Goal: Check status: Check status

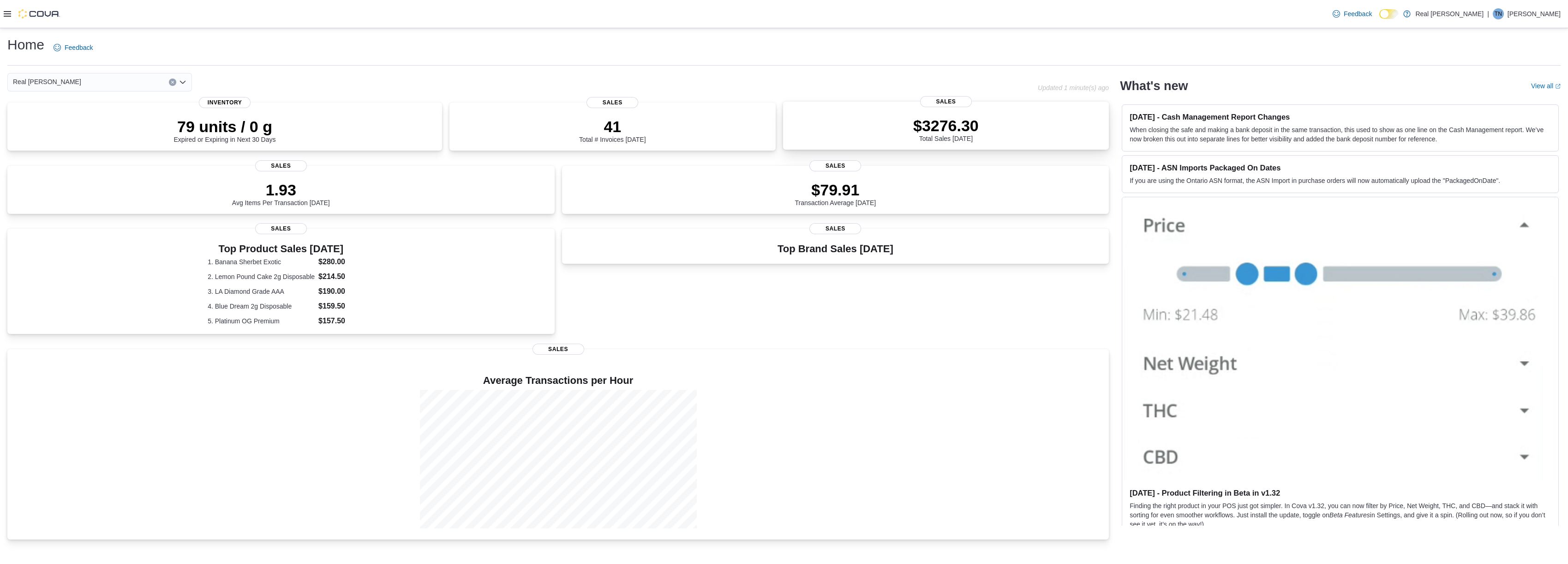
click at [1008, 120] on div "$3276.30 Total Sales Today" at bounding box center [947, 128] width 312 height 29
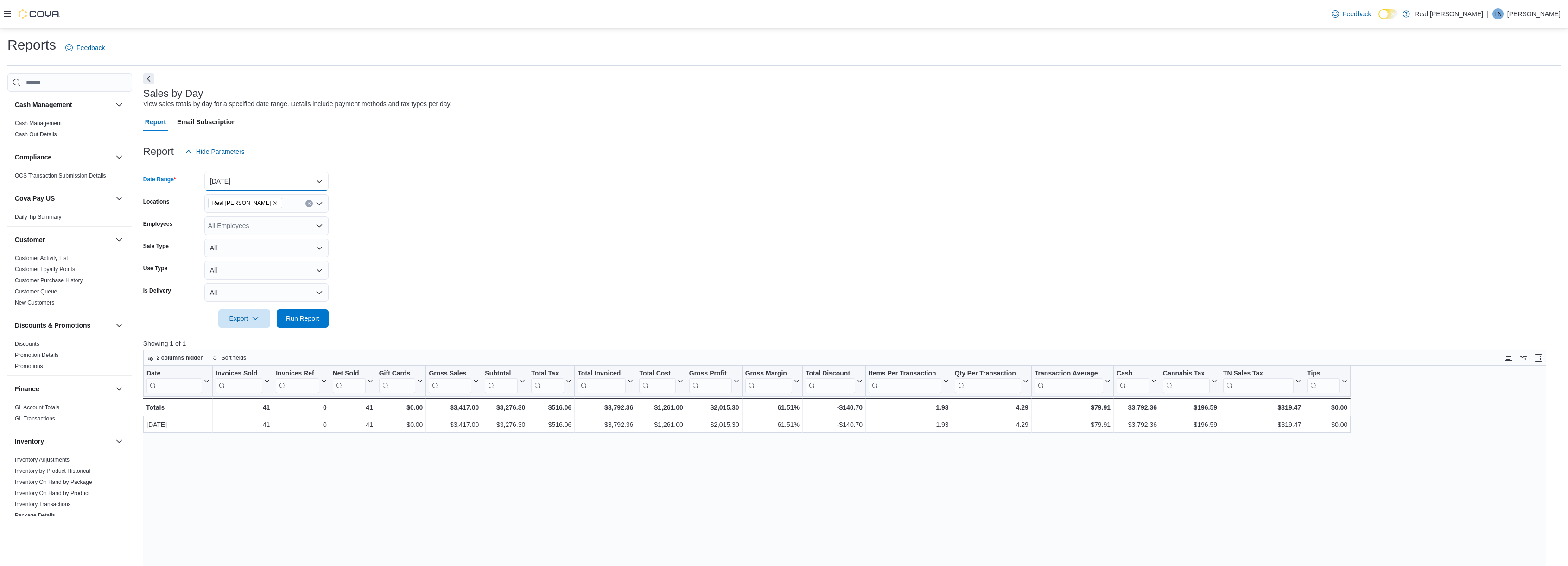
click at [221, 188] on button "[DATE]" at bounding box center [267, 181] width 124 height 19
click at [228, 251] on span "Last 7 Days" at bounding box center [272, 255] width 105 height 11
drag, startPoint x: 321, startPoint y: 334, endPoint x: 314, endPoint y: 327, distance: 9.9
click at [320, 334] on div at bounding box center [852, 333] width 1417 height 11
click at [314, 327] on span "Run Report" at bounding box center [302, 318] width 40 height 19
